Goal: Find specific page/section: Find specific page/section

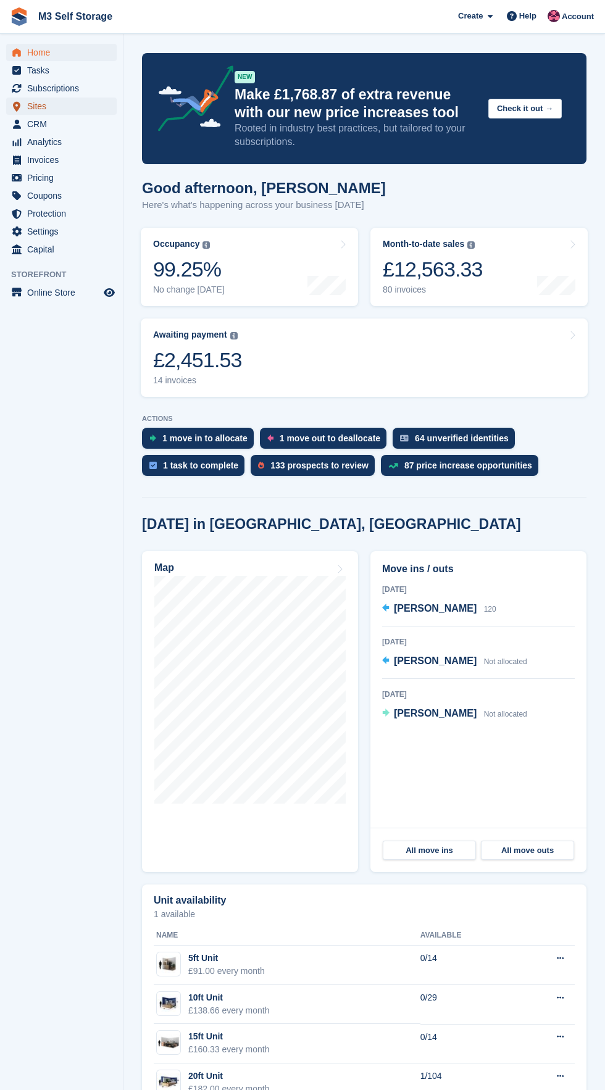
click at [101, 112] on link "Sites" at bounding box center [61, 106] width 110 height 17
click at [96, 129] on span "CRM" at bounding box center [64, 123] width 74 height 17
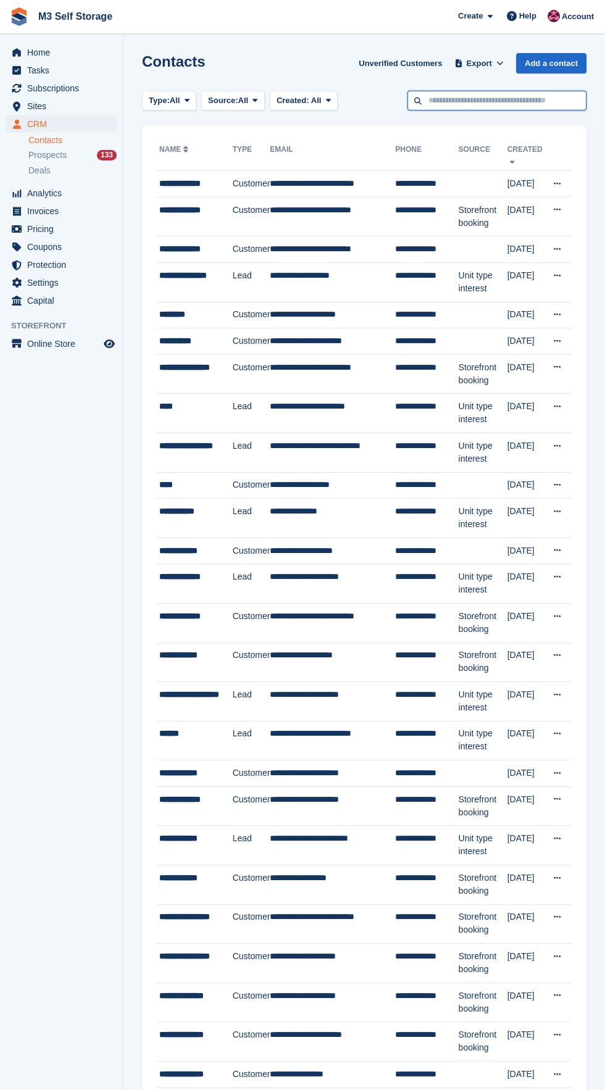
click at [515, 100] on input "text" at bounding box center [496, 101] width 179 height 20
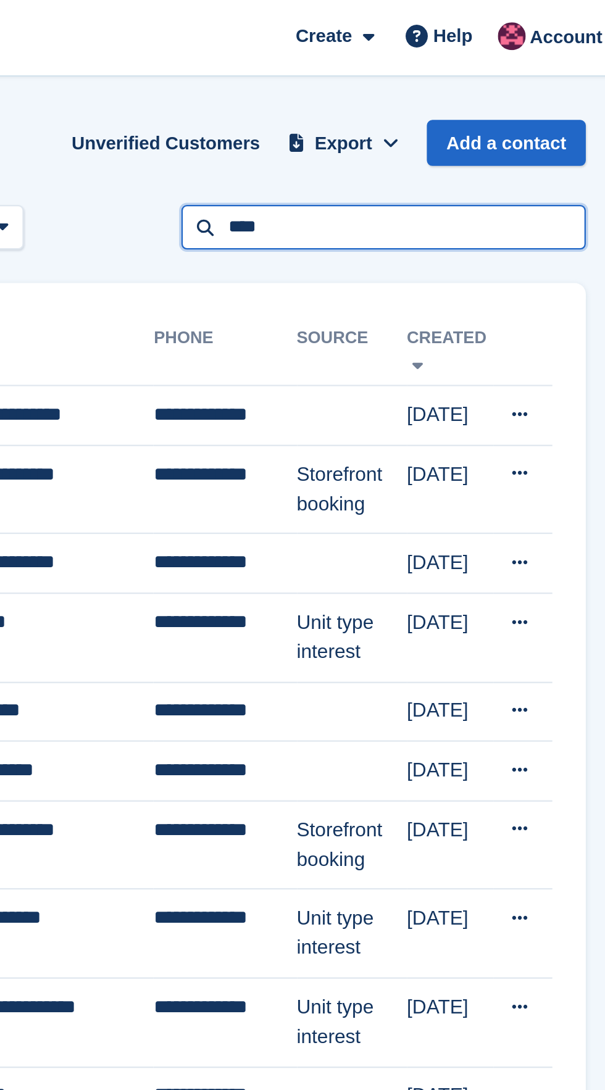
type input "****"
